Goal: Task Accomplishment & Management: Use online tool/utility

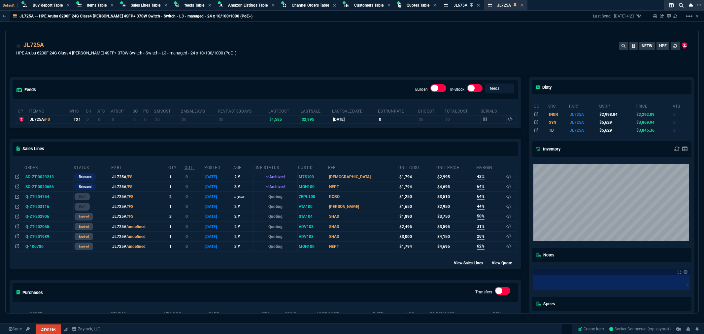
select select "8: NEPT"
click at [292, 57] on div "JL725A HPE Aruba 6200F 24G Class4 [PERSON_NAME] 4SFP+ 370W Switch - Switch - L3…" at bounding box center [352, 52] width 672 height 23
select select
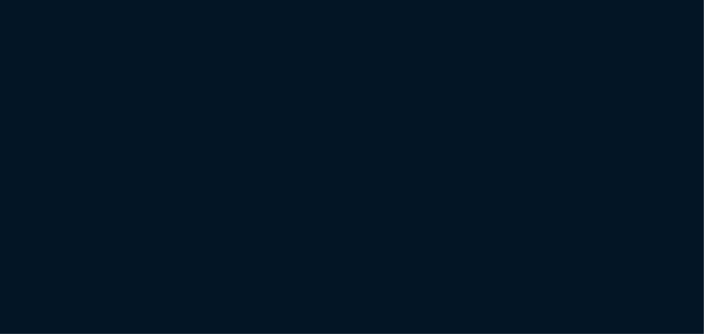
click at [225, 0] on html "Copy Next — ChatGPT Close" at bounding box center [352, 0] width 704 height 0
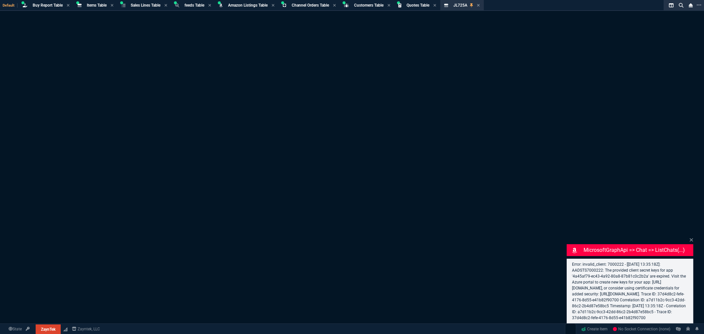
select select "8: NEPT"
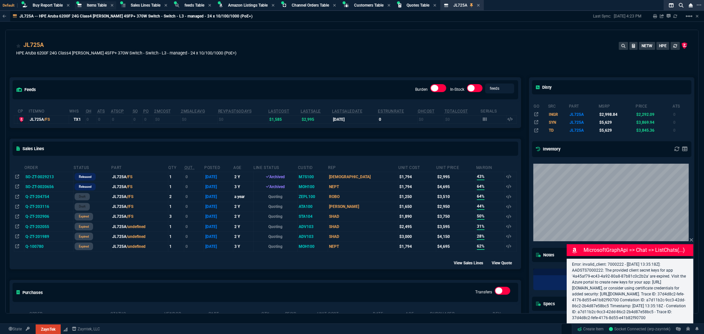
click at [91, 4] on span "Items Table" at bounding box center [97, 5] width 20 height 5
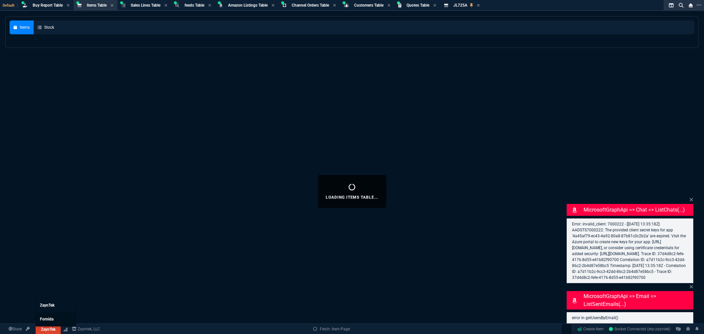
select select
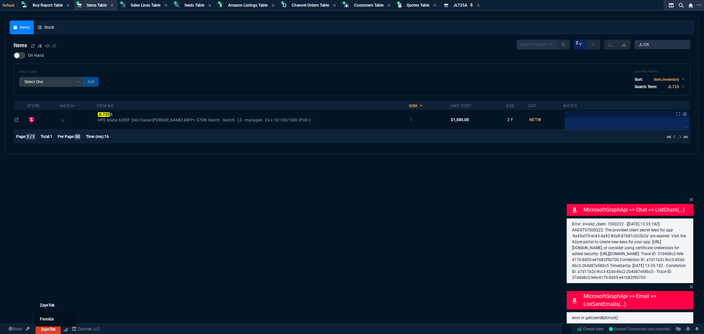
click at [51, 319] on span "Fornida" at bounding box center [47, 319] width 14 height 5
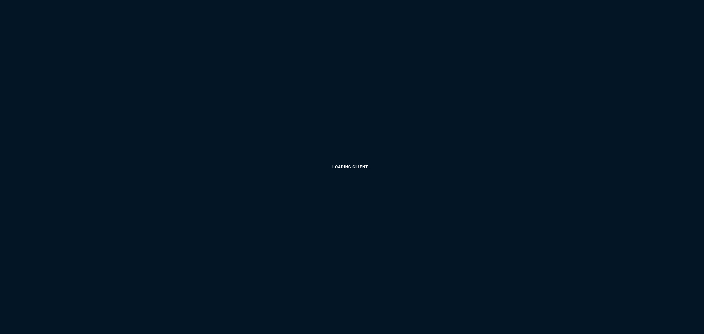
select select "8: NEPT"
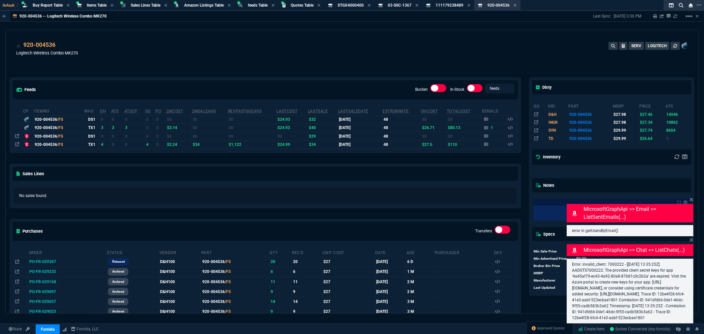
click at [186, 37] on div "920-004536 Logitech Wireless Combo MK270 SERV LOGITECH" at bounding box center [352, 49] width 693 height 39
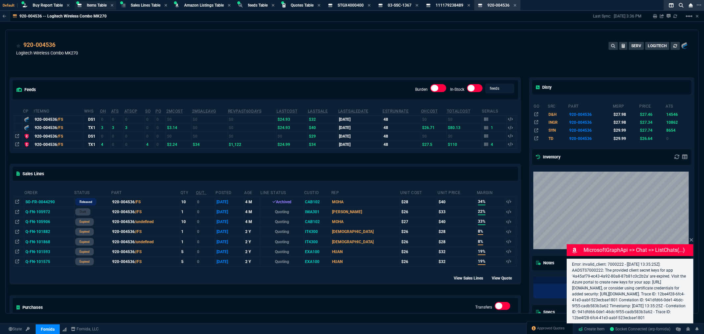
click at [92, 7] on span "Items Table" at bounding box center [97, 5] width 20 height 5
select select
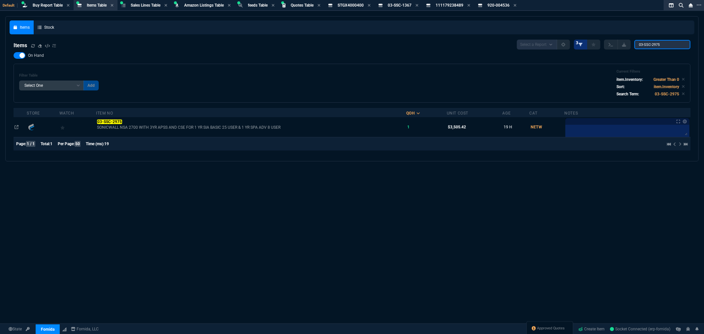
drag, startPoint x: 677, startPoint y: 47, endPoint x: 590, endPoint y: 41, distance: 87.0
click at [590, 41] on div "Select a Report NEW QUERY 3 03-SSC-2975" at bounding box center [604, 45] width 174 height 10
paste input "R3G03"
type input "R3G03"
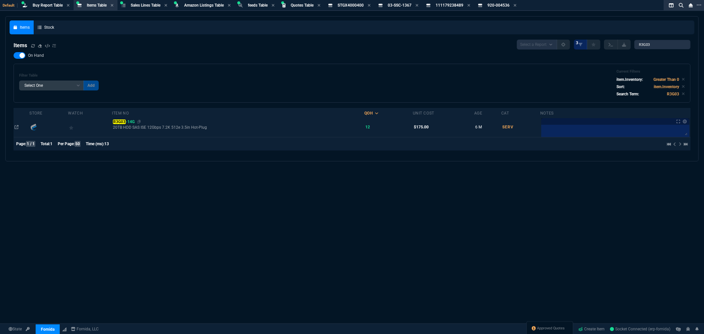
click at [131, 120] on span "R3G03 -14G" at bounding box center [123, 121] width 21 height 5
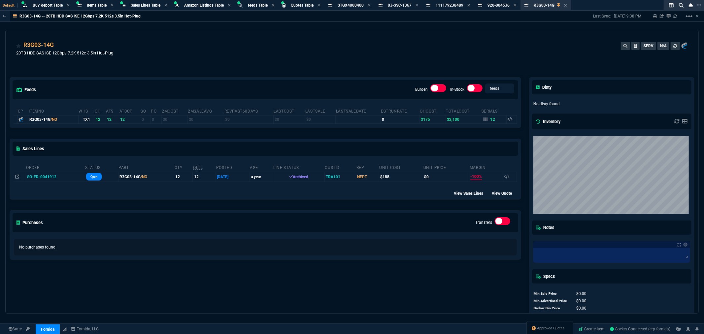
click at [549, 30] on div "R3G03-14G 20TB HDD SAS ISE 12Gbps 7.2K 512e 3.5in Hot-Plug SERV N/A feeds Burde…" at bounding box center [352, 172] width 694 height 284
click at [677, 15] on icon at bounding box center [675, 16] width 4 height 4
click at [687, 16] on mat-icon "linear_scale" at bounding box center [689, 16] width 8 height 8
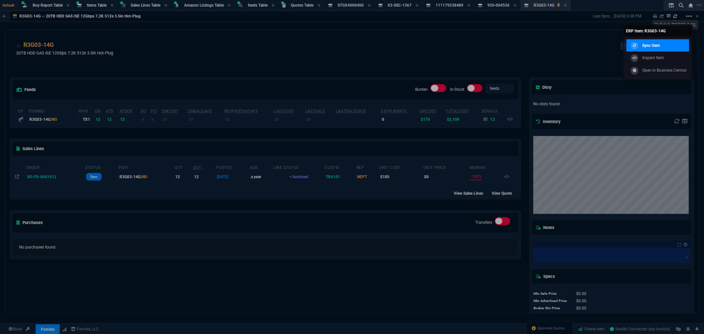
click at [652, 45] on p "Sync Item" at bounding box center [650, 46] width 17 height 6
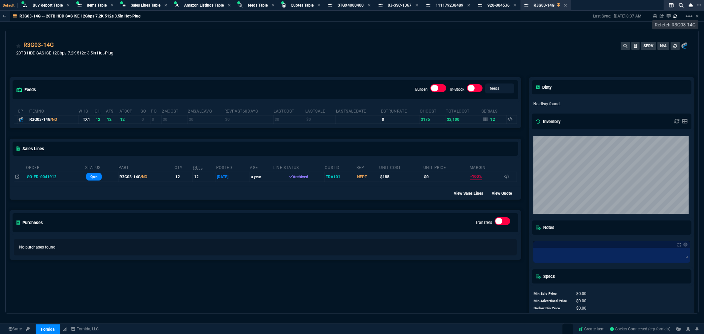
click at [305, 41] on div "R3G03-14G 20TB HDD SAS ISE 12Gbps 7.2K 512e 3.5in Hot-Plug SERV N/A" at bounding box center [352, 52] width 672 height 23
drag, startPoint x: 88, startPoint y: 4, endPoint x: 112, endPoint y: 10, distance: 23.8
click at [88, 4] on span "Items Table" at bounding box center [97, 5] width 20 height 5
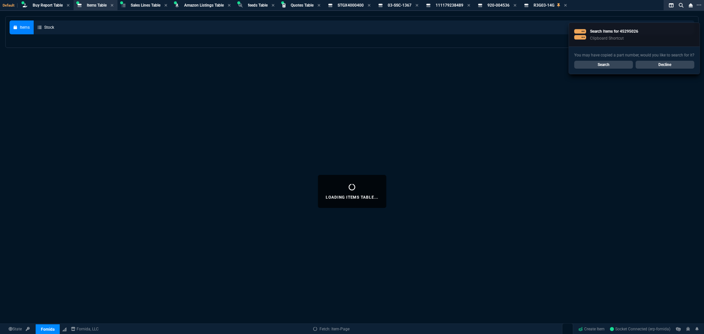
select select
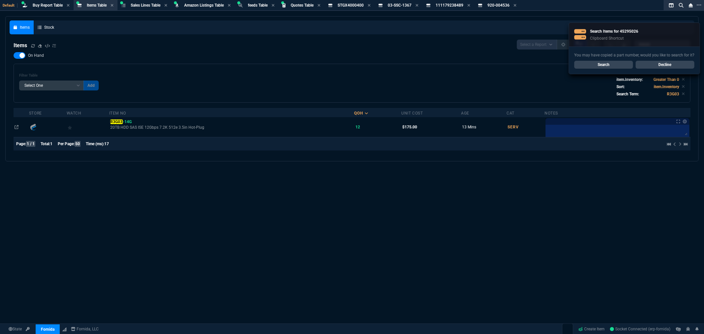
click at [609, 65] on link "Search" at bounding box center [603, 65] width 59 height 8
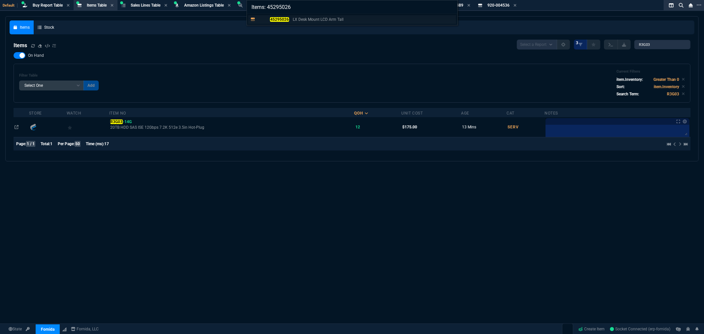
click at [278, 18] on mark "45295026" at bounding box center [279, 19] width 19 height 5
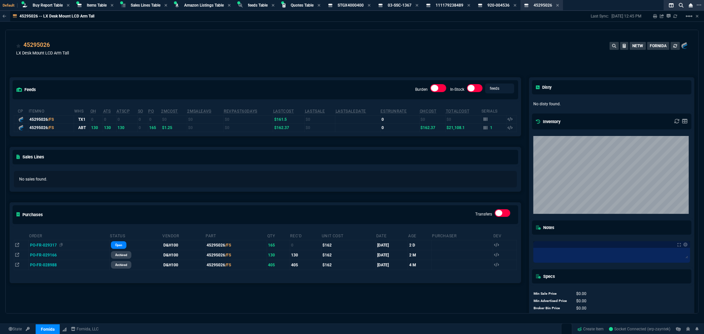
click at [61, 246] on icon at bounding box center [61, 245] width 4 height 4
click at [367, 176] on p "No sales found." at bounding box center [265, 179] width 492 height 6
